Goal: Task Accomplishment & Management: Manage account settings

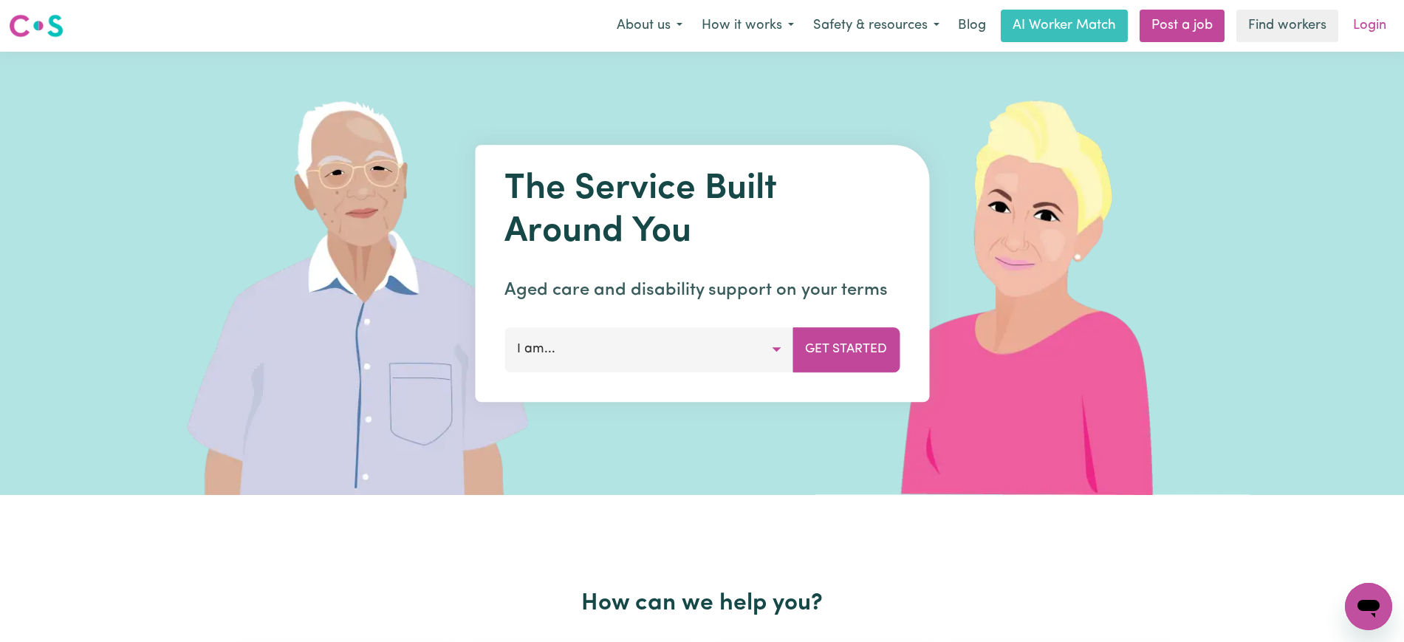
click at [1373, 24] on link "Login" at bounding box center [1370, 26] width 51 height 33
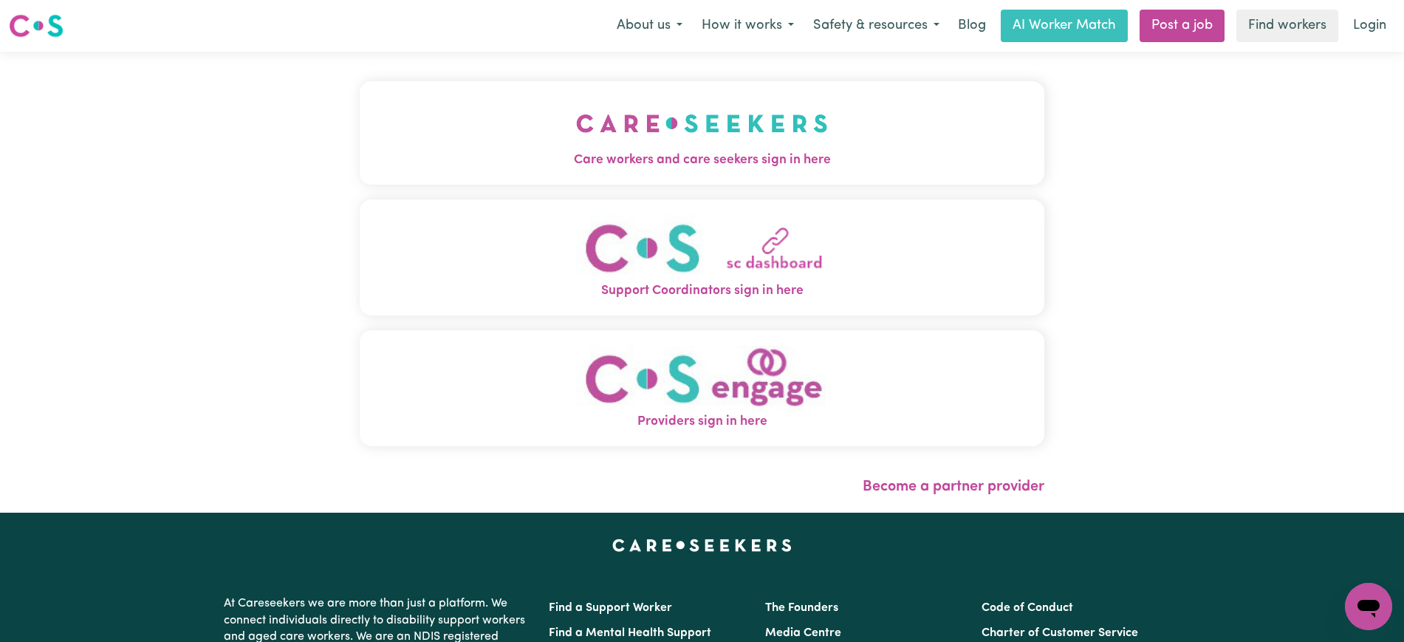
click at [651, 151] on span "Care workers and care seekers sign in here" at bounding box center [702, 160] width 685 height 19
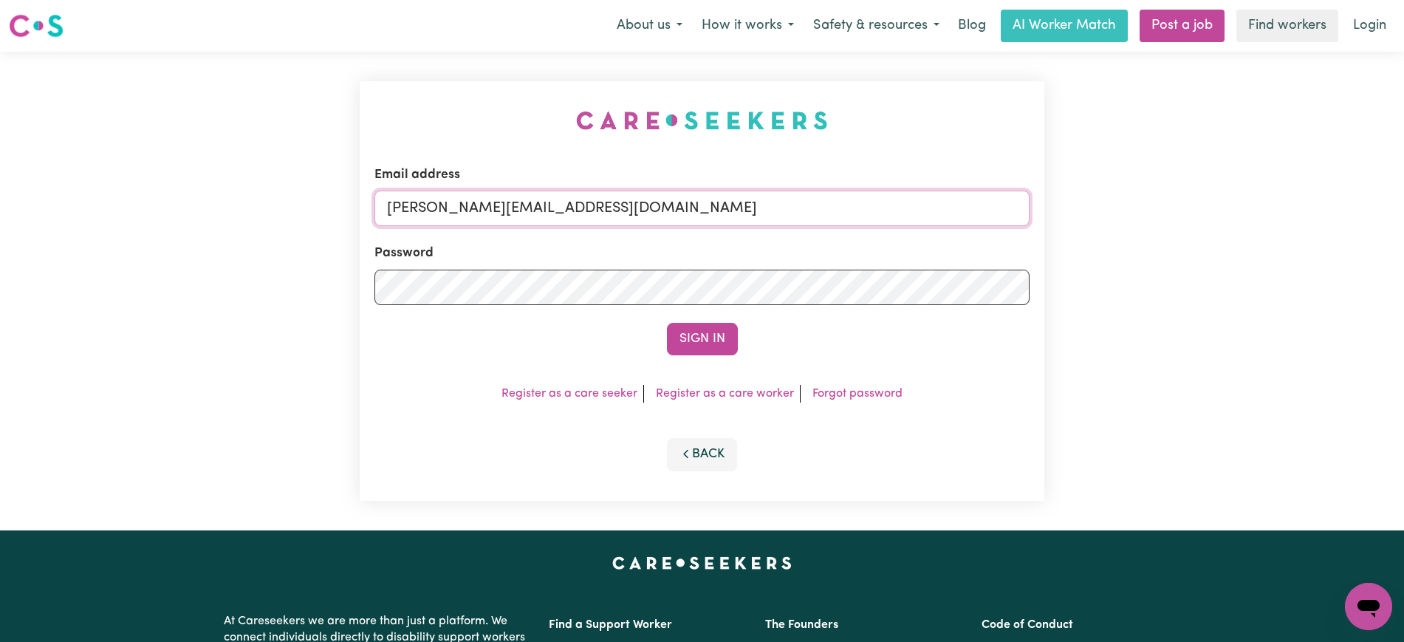
click at [614, 213] on input "yvonne@careseekers.com.au" at bounding box center [702, 208] width 655 height 35
drag, startPoint x: 478, startPoint y: 207, endPoint x: 1008, endPoint y: 221, distance: 529.9
click at [1006, 211] on input "SUPERUSER~1047182563@qq.com" at bounding box center [702, 208] width 655 height 35
type input "superuser~dawlatalexanderYS@careseekers.com.au"
click at [667, 323] on button "Sign In" at bounding box center [702, 339] width 71 height 33
